Goal: Transaction & Acquisition: Purchase product/service

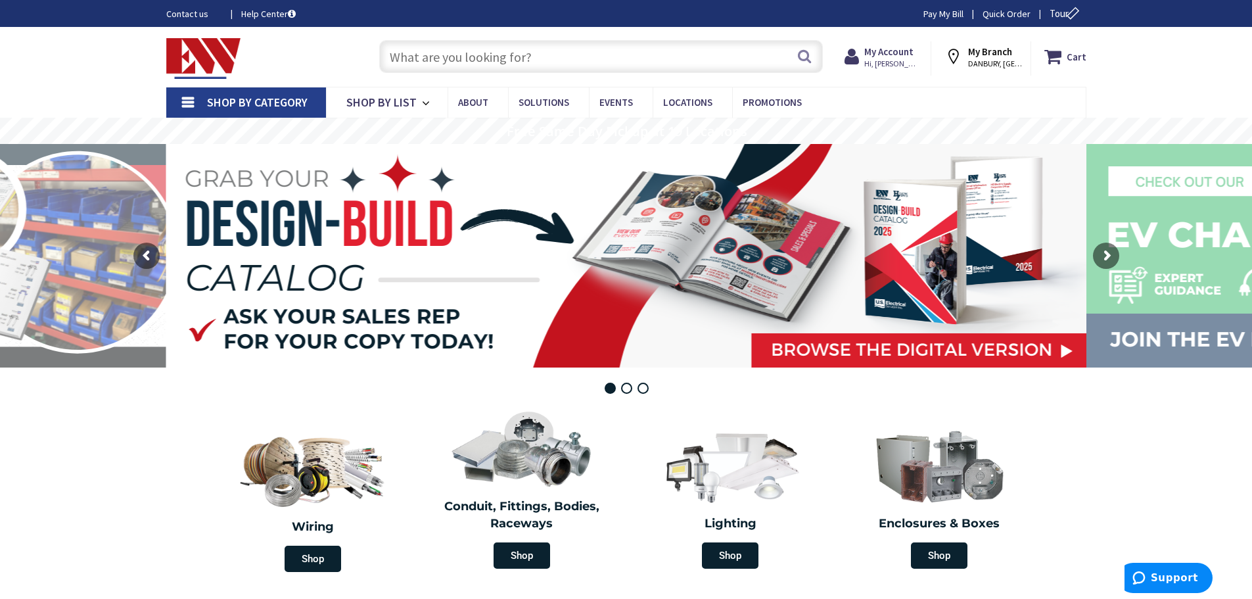
click at [398, 55] on input "text" at bounding box center [601, 56] width 444 height 33
type input "6"
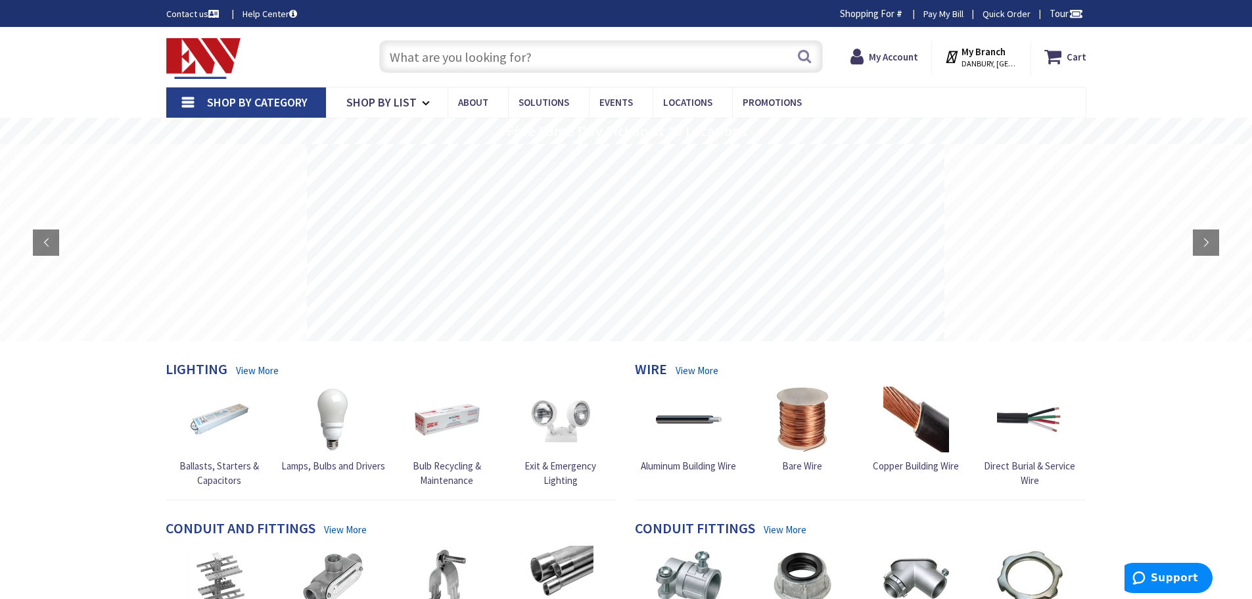
click at [400, 57] on input "text" at bounding box center [601, 56] width 444 height 33
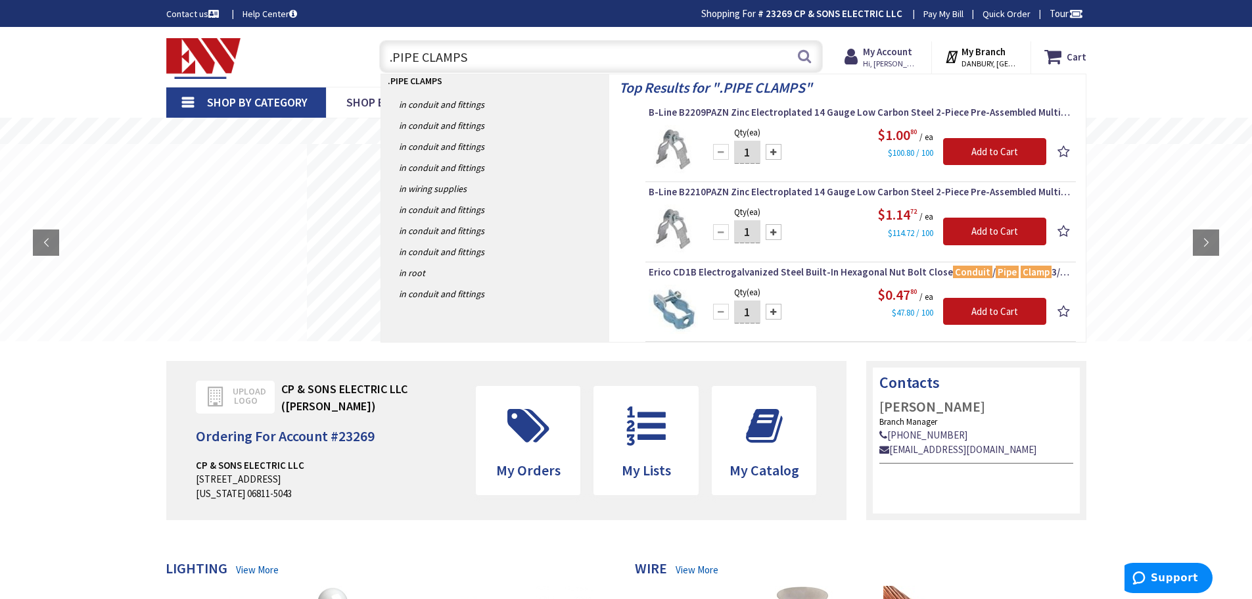
drag, startPoint x: 393, startPoint y: 54, endPoint x: 383, endPoint y: 64, distance: 13.9
click at [384, 63] on input ".PIPE CLAMPS" at bounding box center [601, 56] width 444 height 33
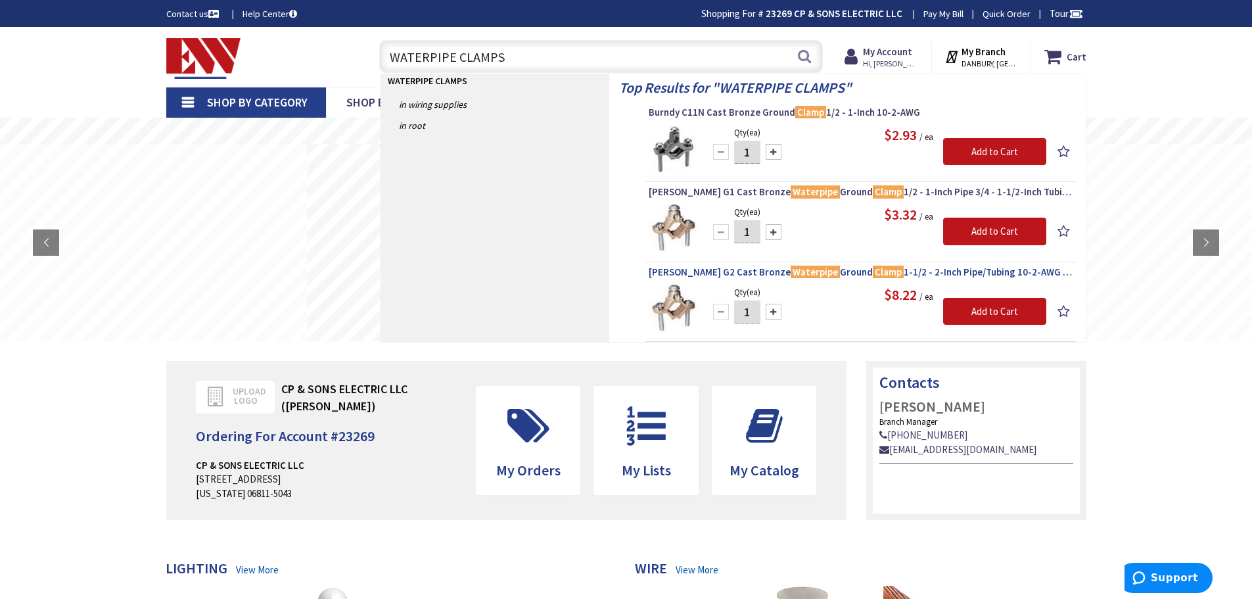
type input "WATERPIPE CLAMPS"
click at [904, 270] on span "Greaves G2 Cast Bronze Waterpipe Ground Clamp 1-1/2 - 2-Inch Pipe/Tubing 10-2-A…" at bounding box center [861, 272] width 424 height 13
